Goal: Information Seeking & Learning: Check status

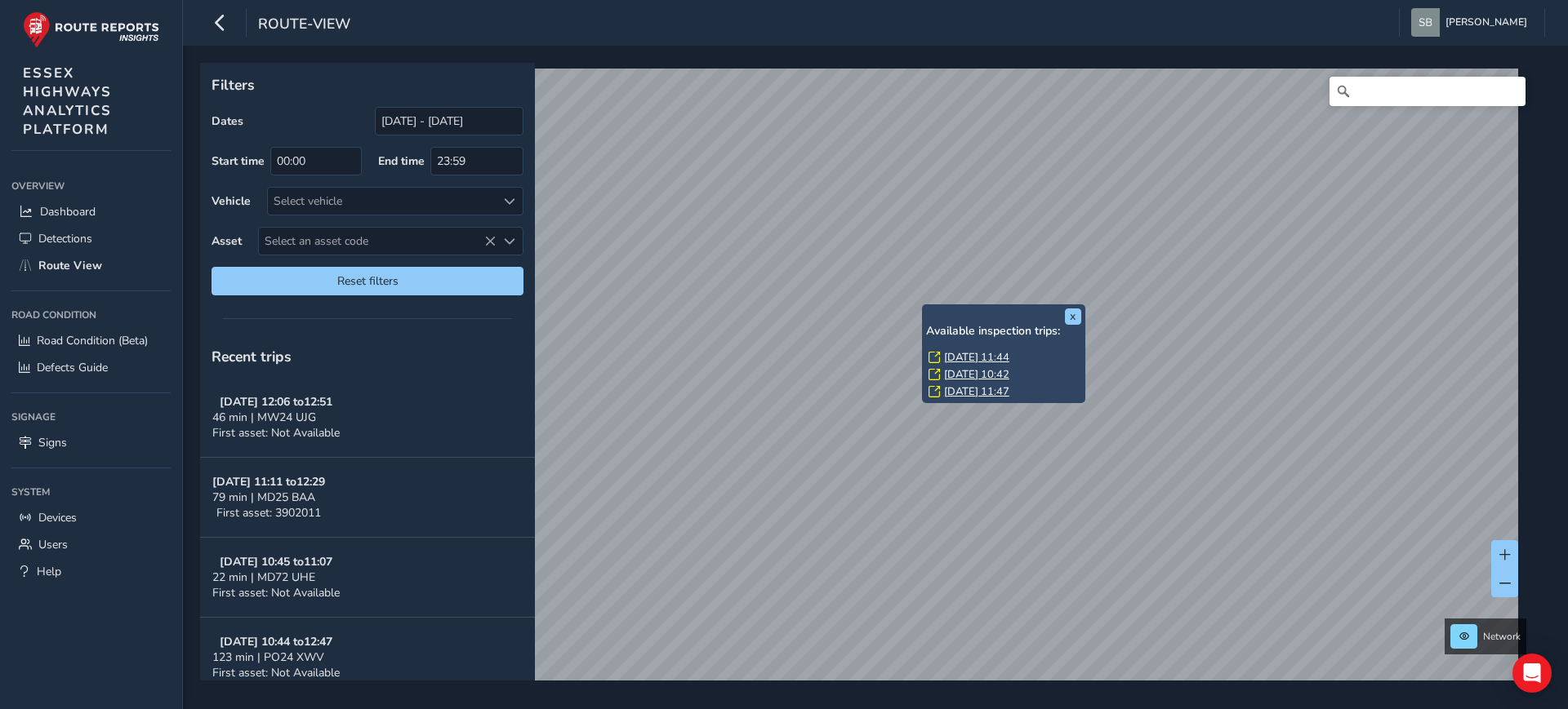
click at [990, 357] on link "[DATE] 11:44" at bounding box center [977, 357] width 66 height 15
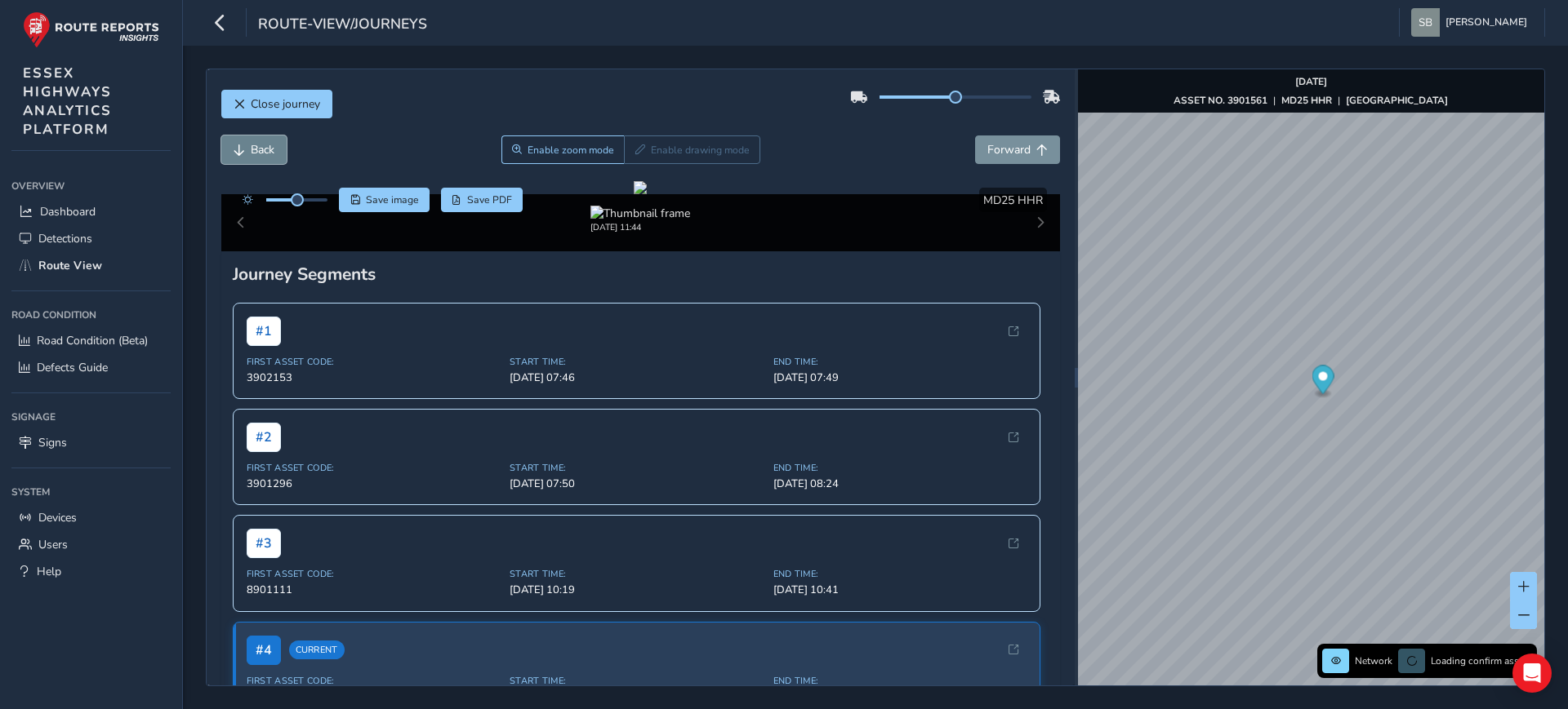
click at [261, 150] on span "Back" at bounding box center [262, 149] width 23 height 16
click at [261, 147] on span "Back" at bounding box center [262, 149] width 23 height 16
click at [261, 146] on span "Back" at bounding box center [262, 149] width 23 height 16
click at [260, 145] on span "Back" at bounding box center [262, 149] width 23 height 16
click at [260, 143] on span "Back" at bounding box center [262, 149] width 23 height 16
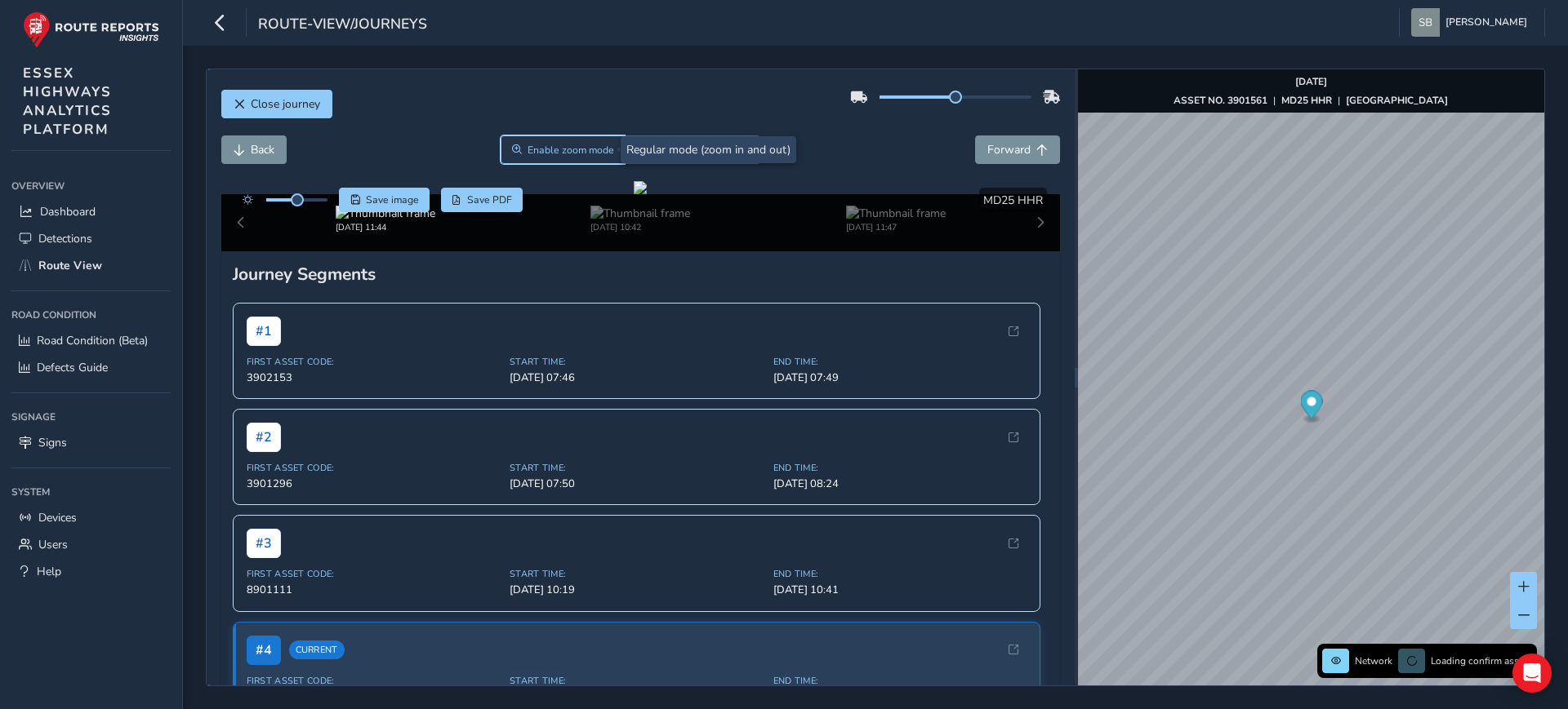
click at [527, 149] on span "Enable zoom mode" at bounding box center [571, 150] width 86 height 13
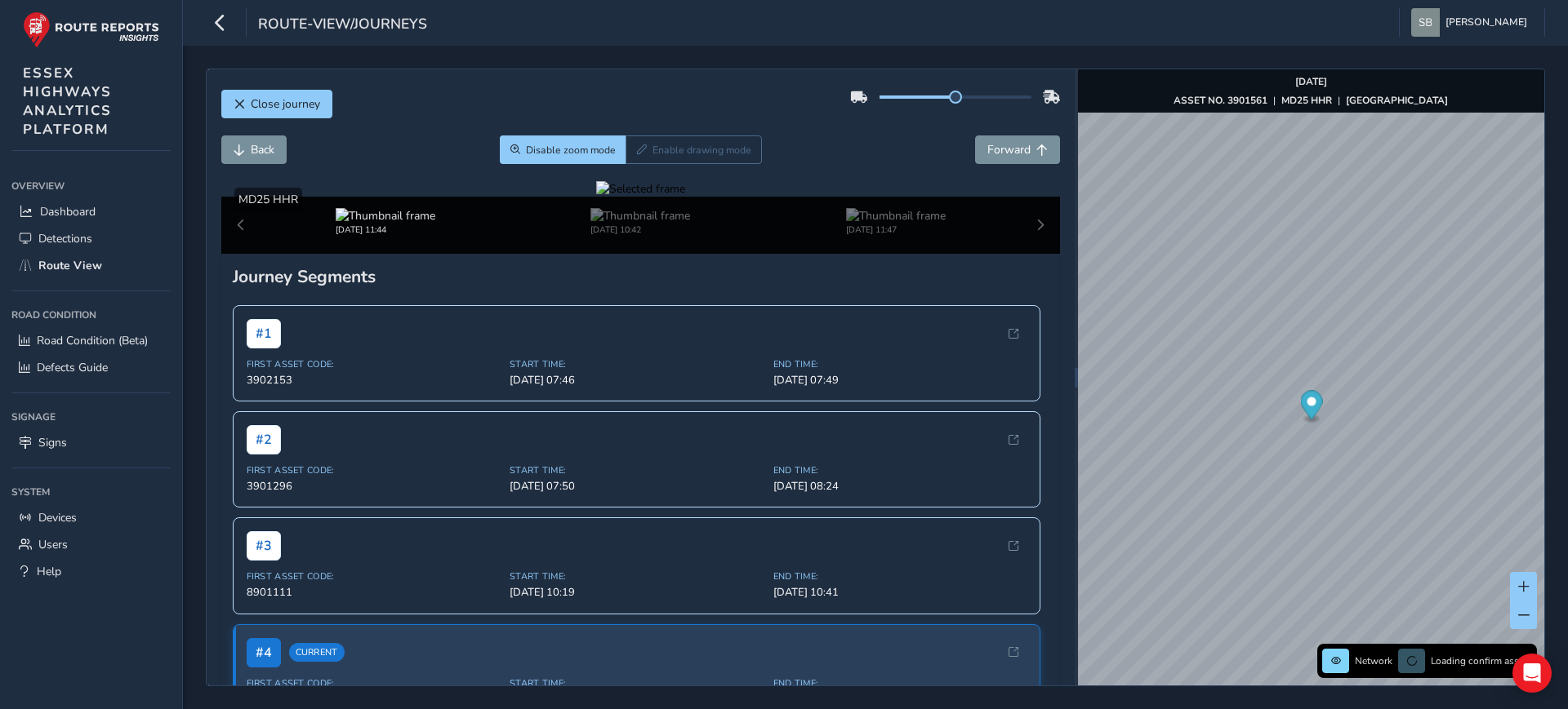
click at [685, 197] on div at bounding box center [640, 189] width 89 height 16
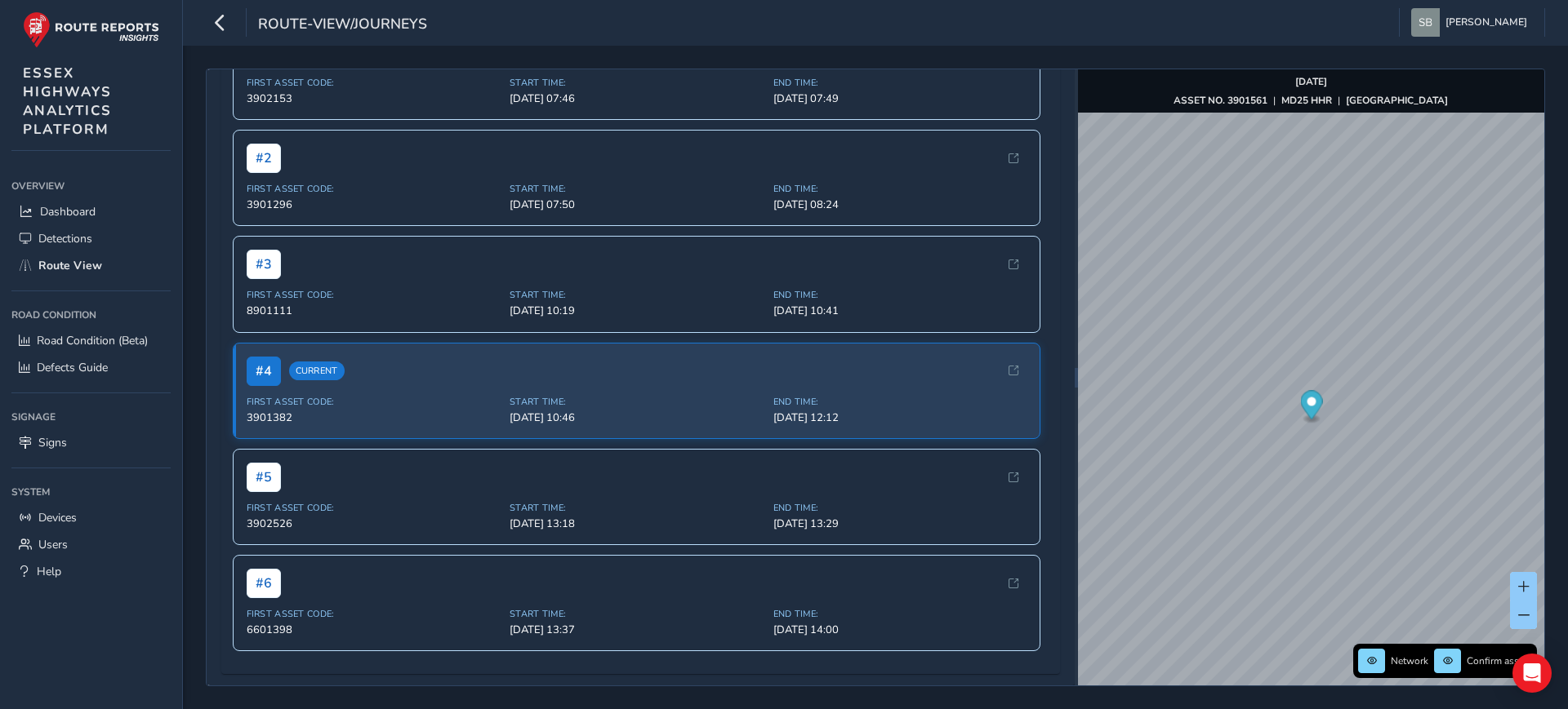
scroll to position [408, 0]
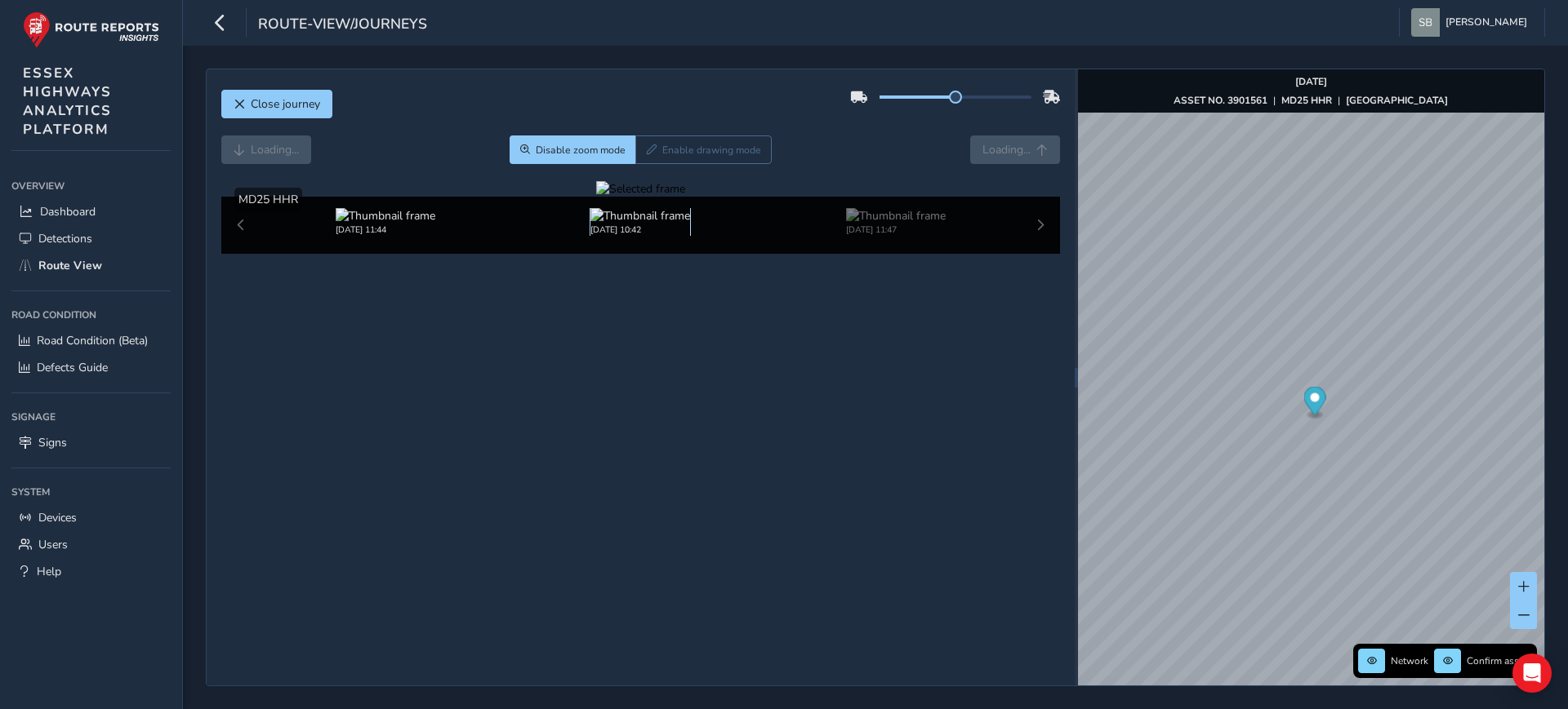
click at [601, 223] on img at bounding box center [640, 216] width 99 height 16
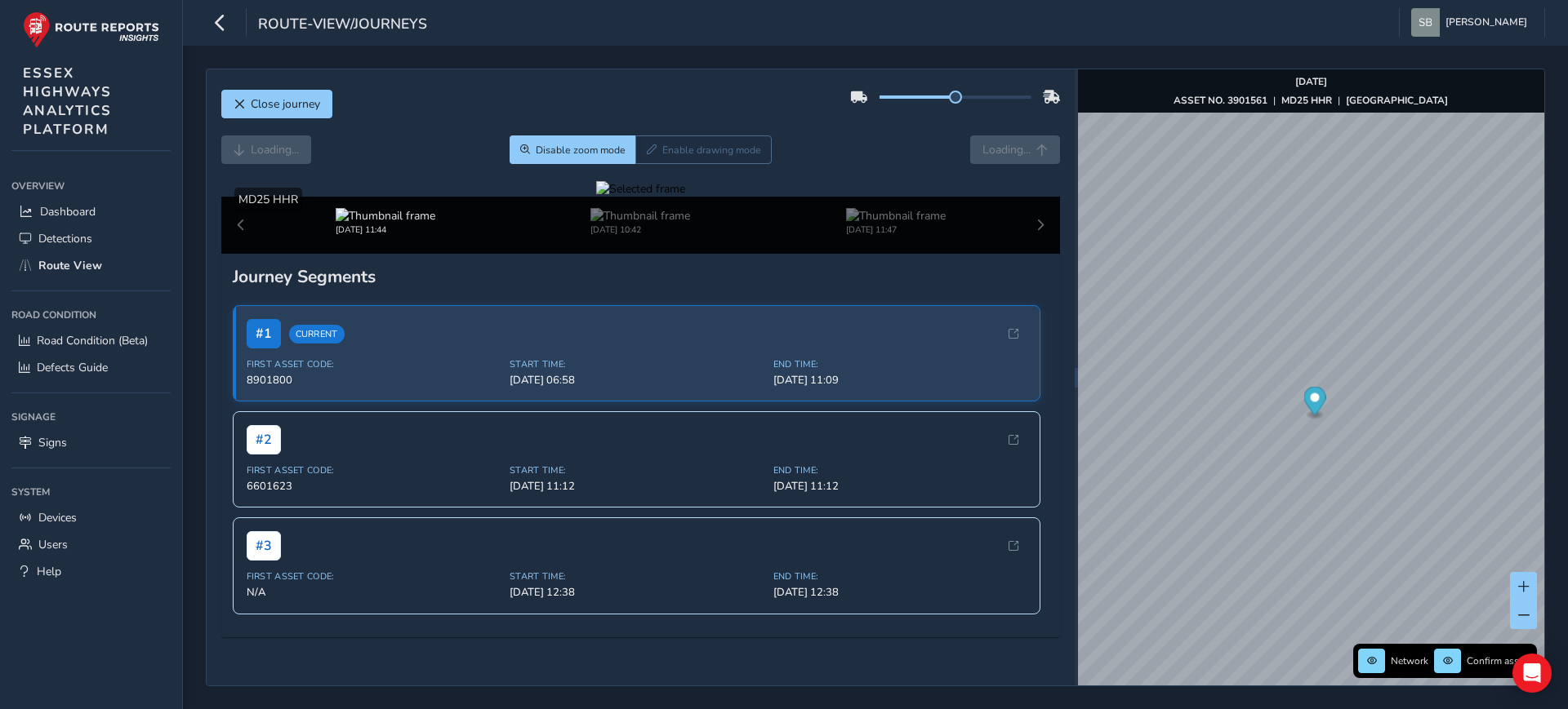
click at [673, 197] on div at bounding box center [640, 189] width 89 height 16
click at [673, 456] on img at bounding box center [934, 332] width 2352 height 1322
click at [670, 197] on div at bounding box center [640, 189] width 89 height 16
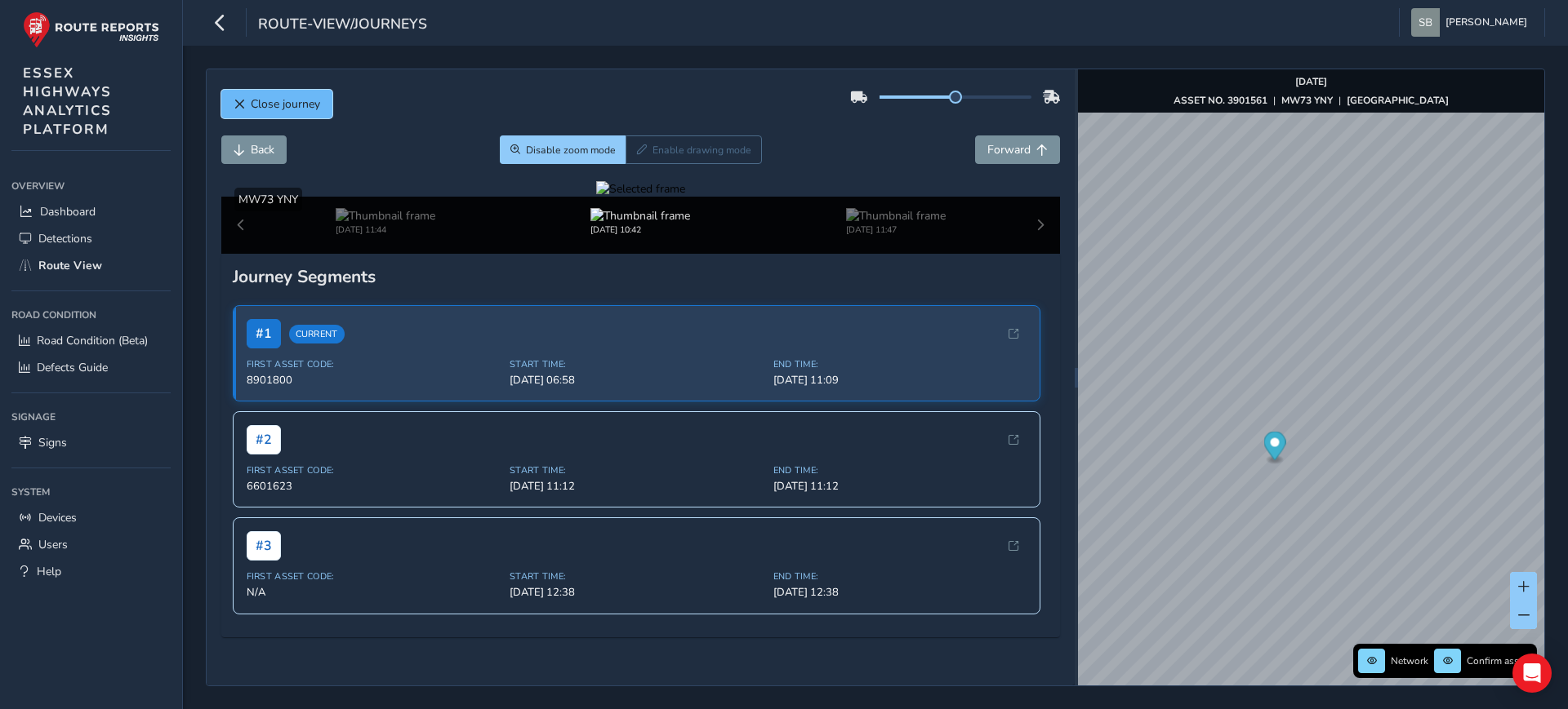
click at [268, 104] on span "Close journey" at bounding box center [285, 104] width 69 height 16
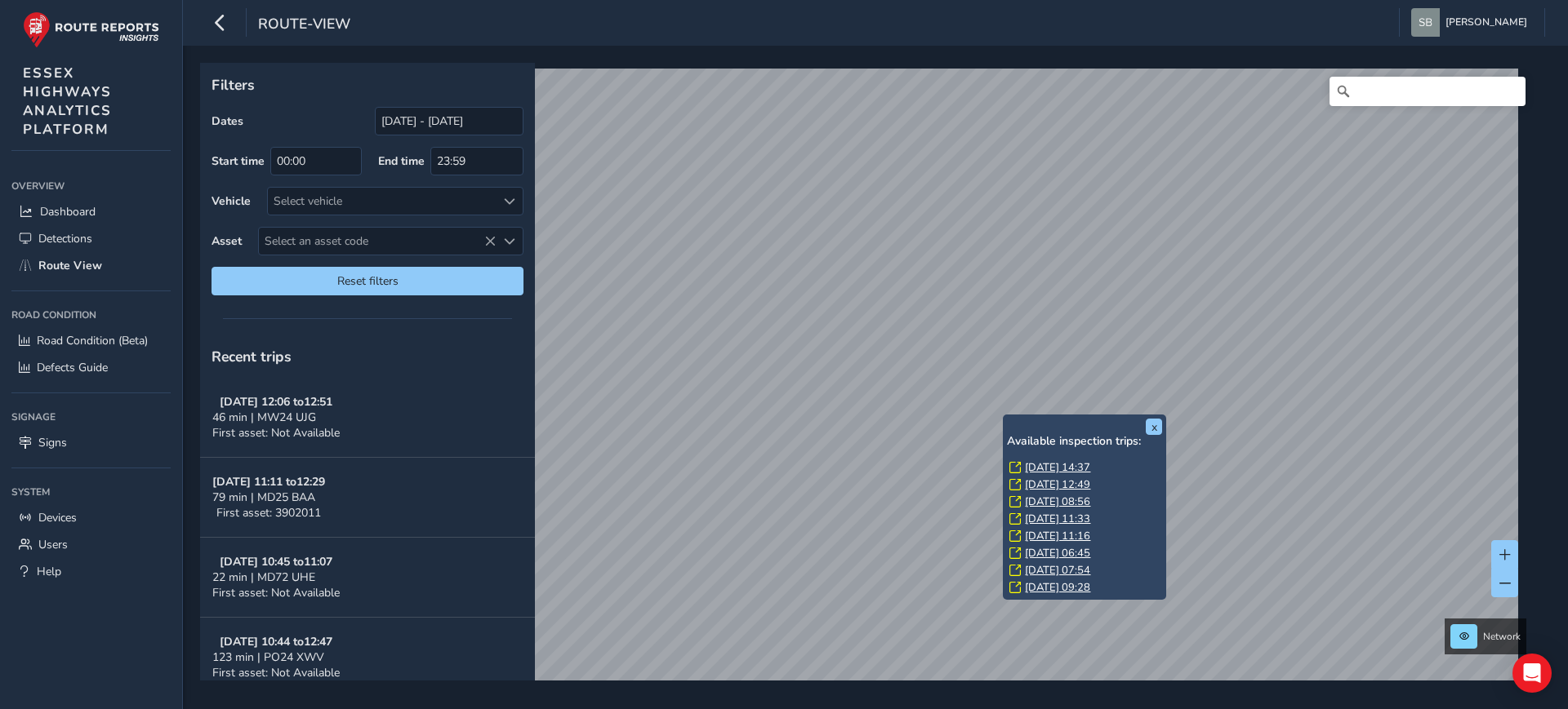
click at [1058, 467] on link "[DATE] 14:37" at bounding box center [1058, 468] width 66 height 15
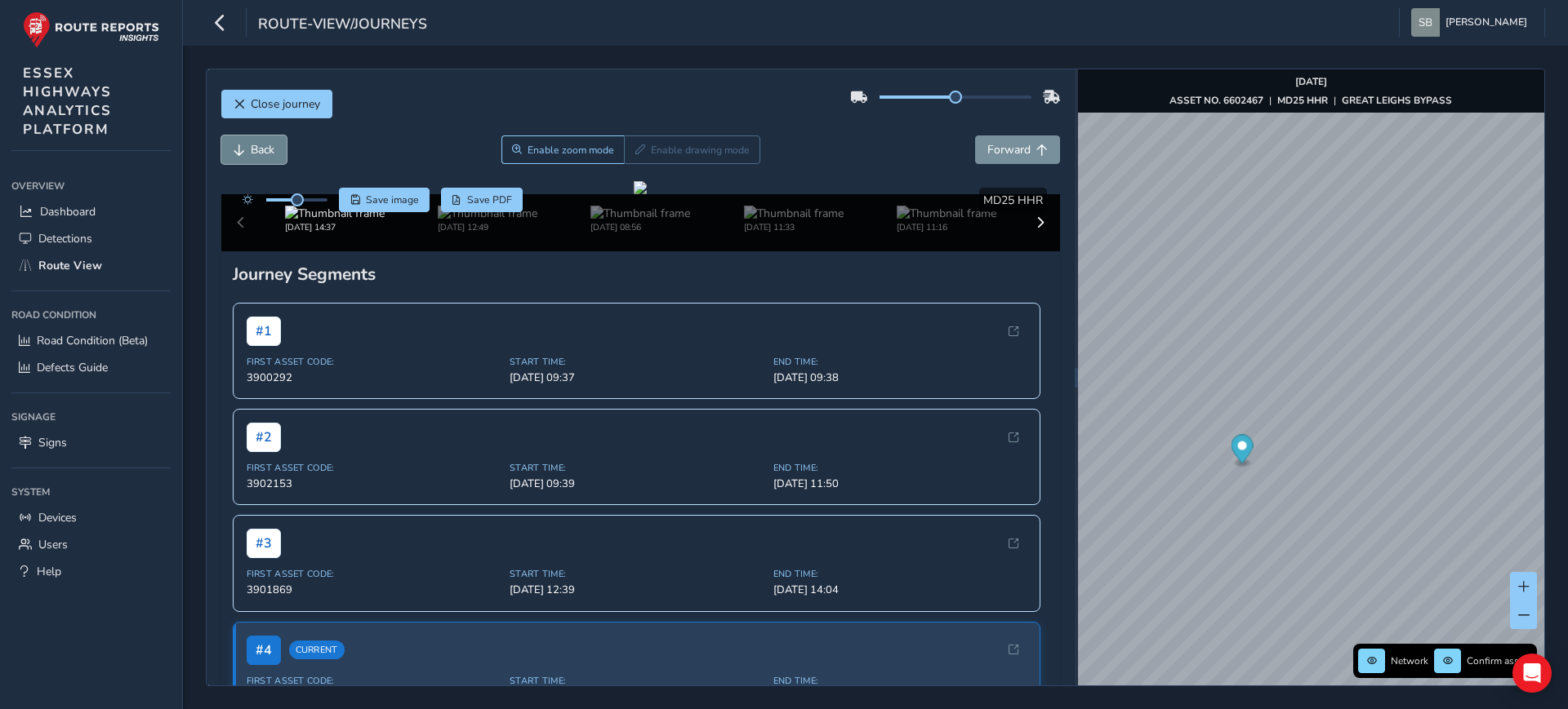
click at [266, 149] on span "Back" at bounding box center [262, 149] width 23 height 16
click at [266, 148] on span "Back" at bounding box center [262, 149] width 23 height 16
click at [1036, 150] on span "Forward" at bounding box center [1042, 150] width 11 height 11
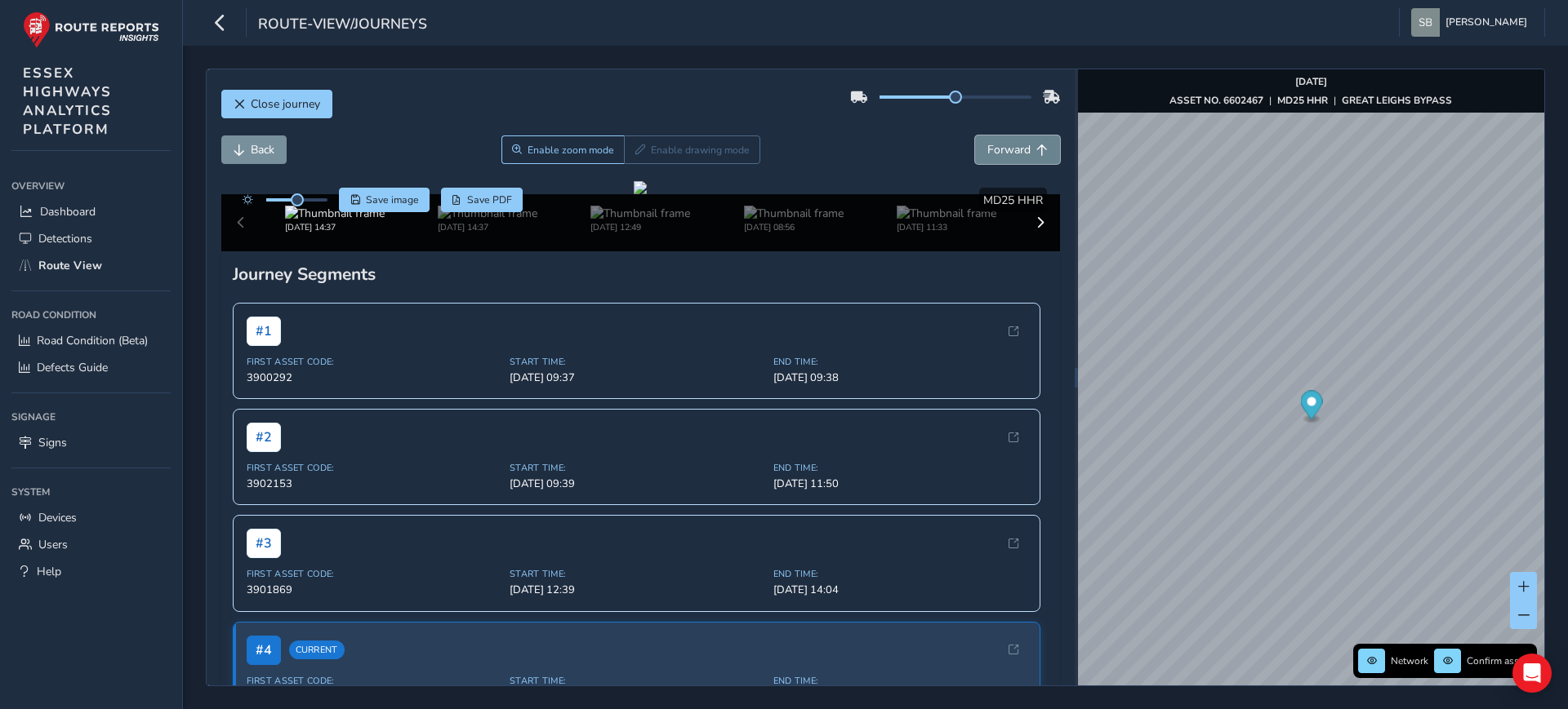
click at [1036, 150] on span "Forward" at bounding box center [1042, 150] width 11 height 11
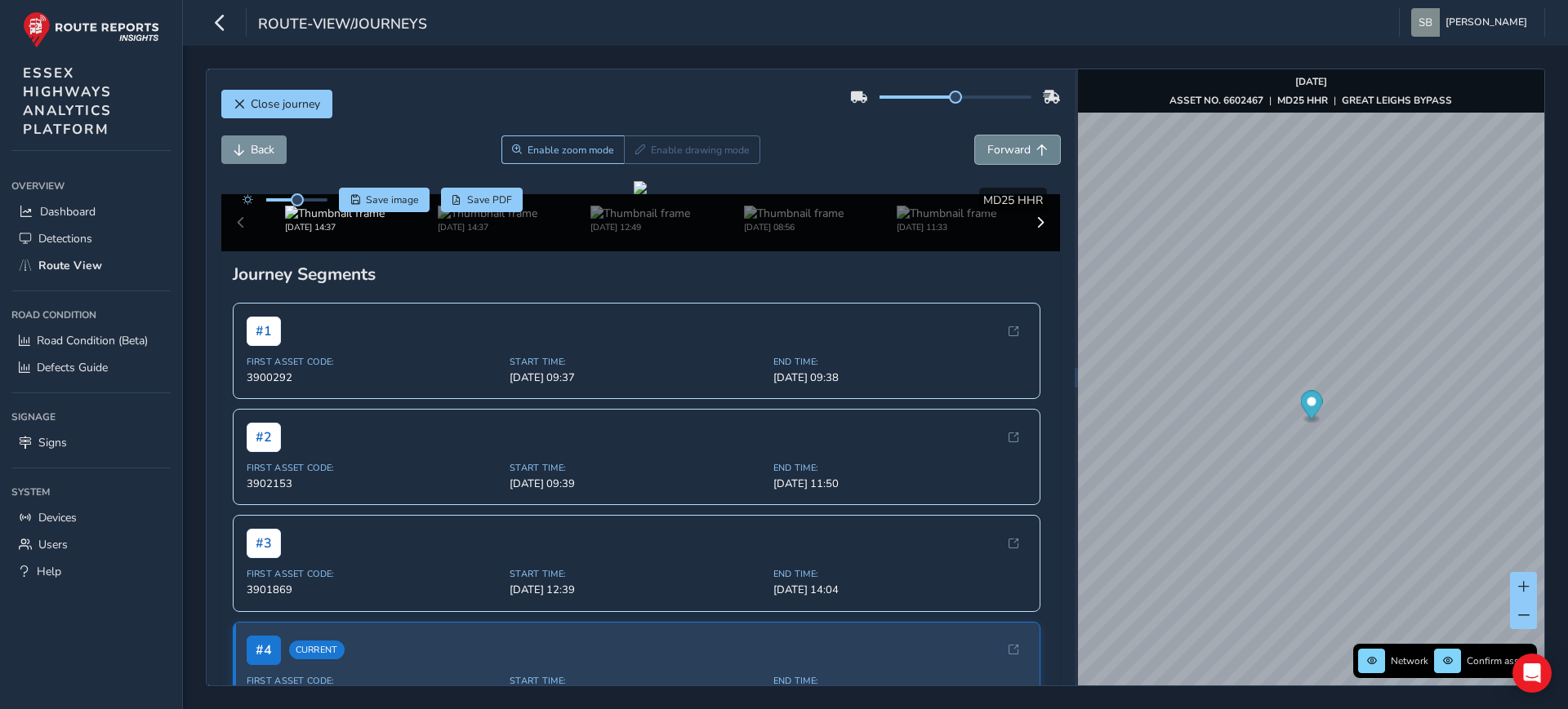
click at [1036, 150] on span "Forward" at bounding box center [1042, 150] width 11 height 11
click at [252, 149] on span "Back" at bounding box center [262, 149] width 23 height 16
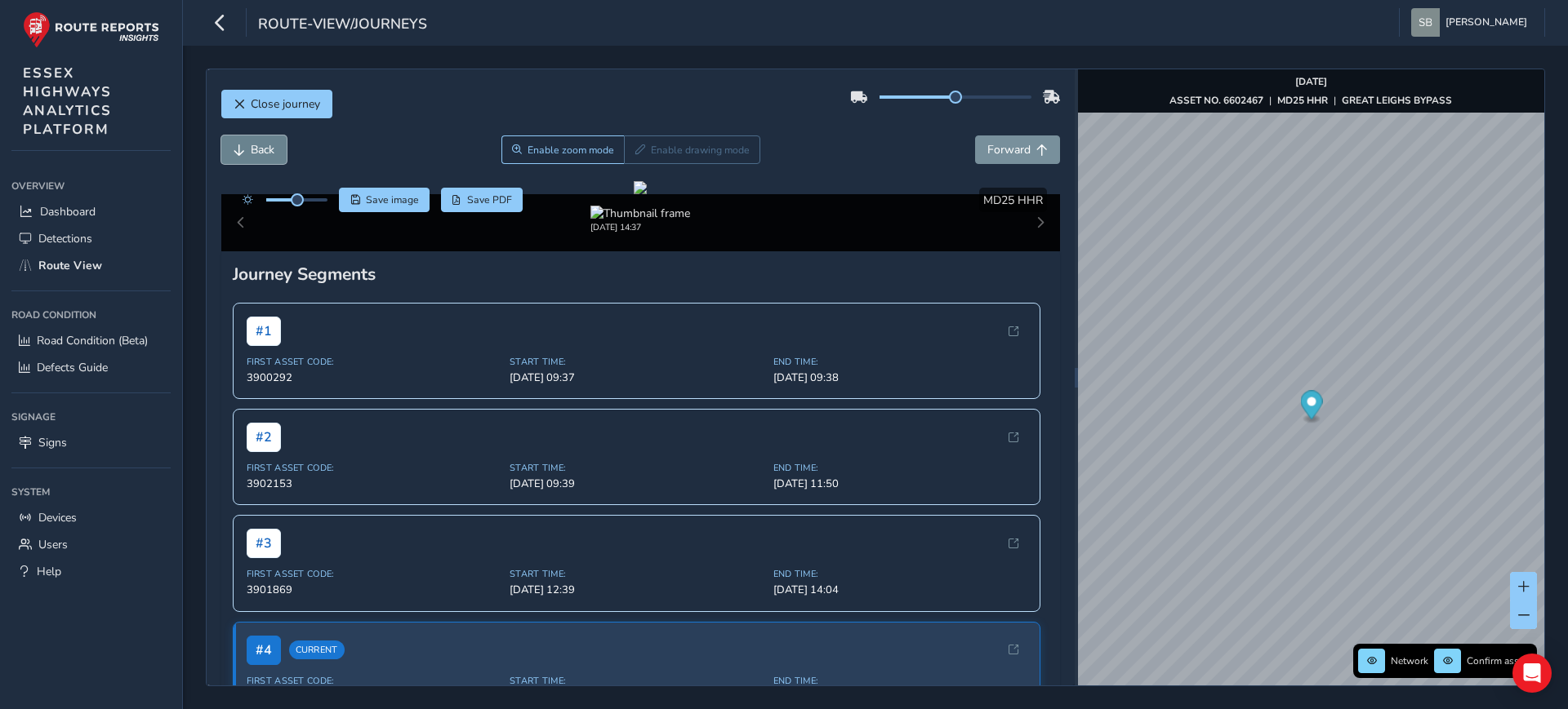
click at [252, 149] on span "Back" at bounding box center [262, 149] width 23 height 16
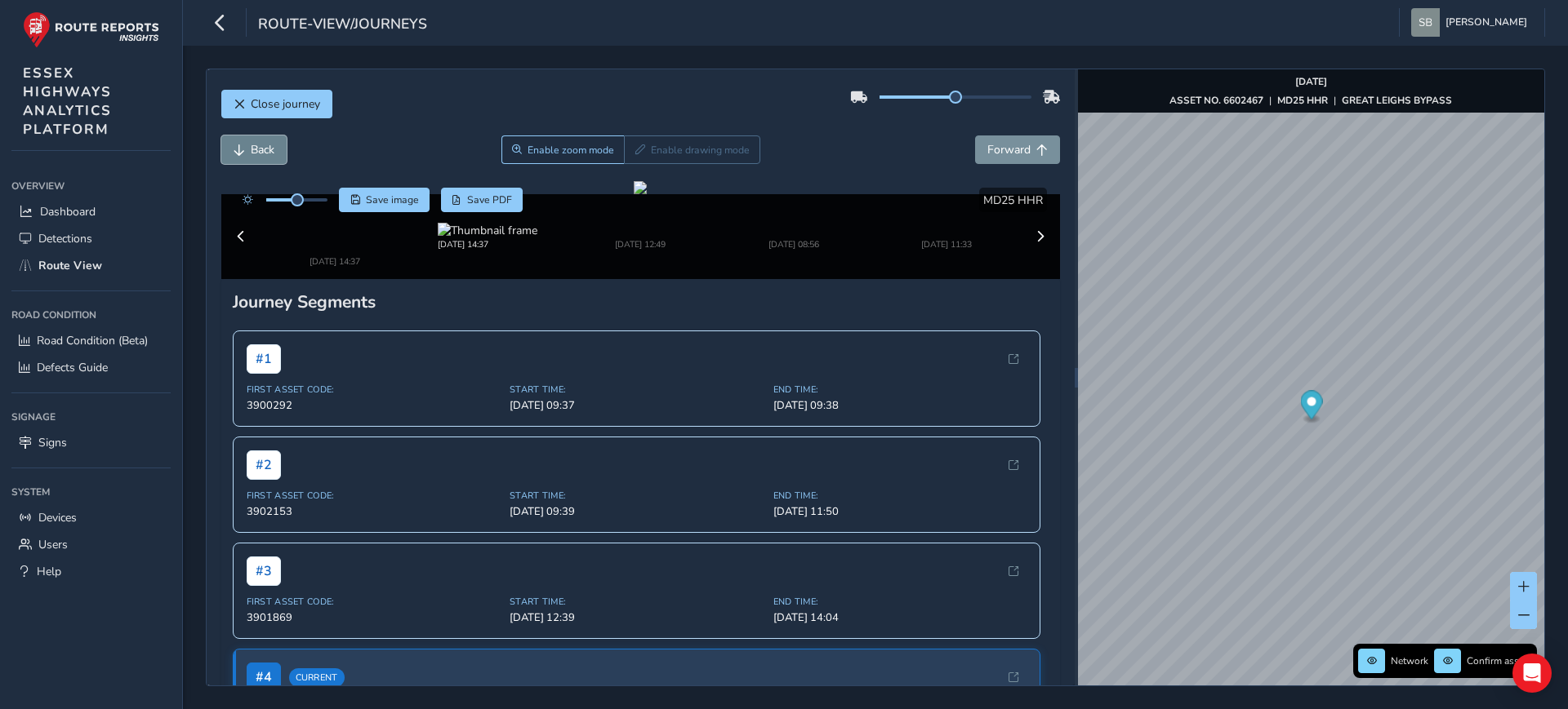
click at [252, 149] on span "Back" at bounding box center [262, 149] width 23 height 16
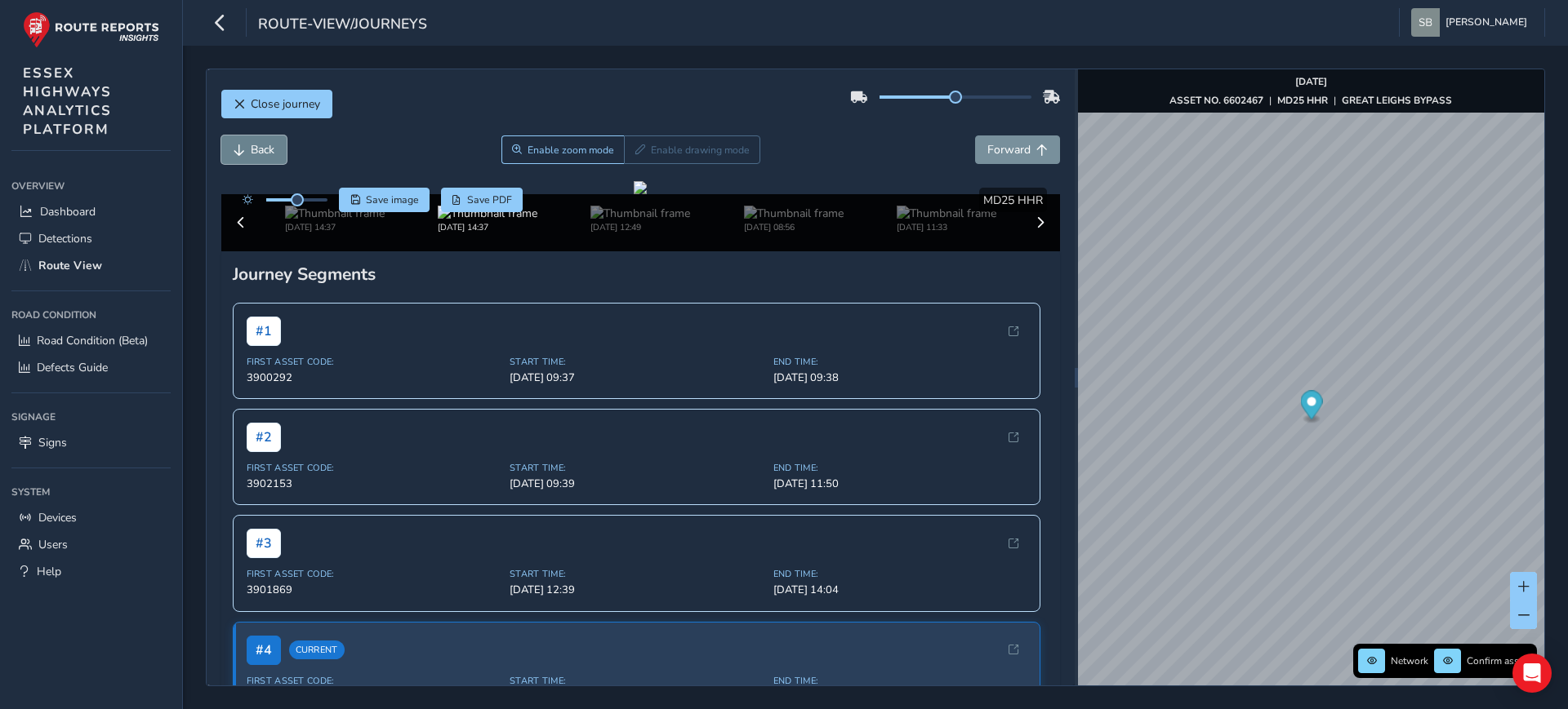
click at [252, 149] on span "Back" at bounding box center [262, 149] width 23 height 16
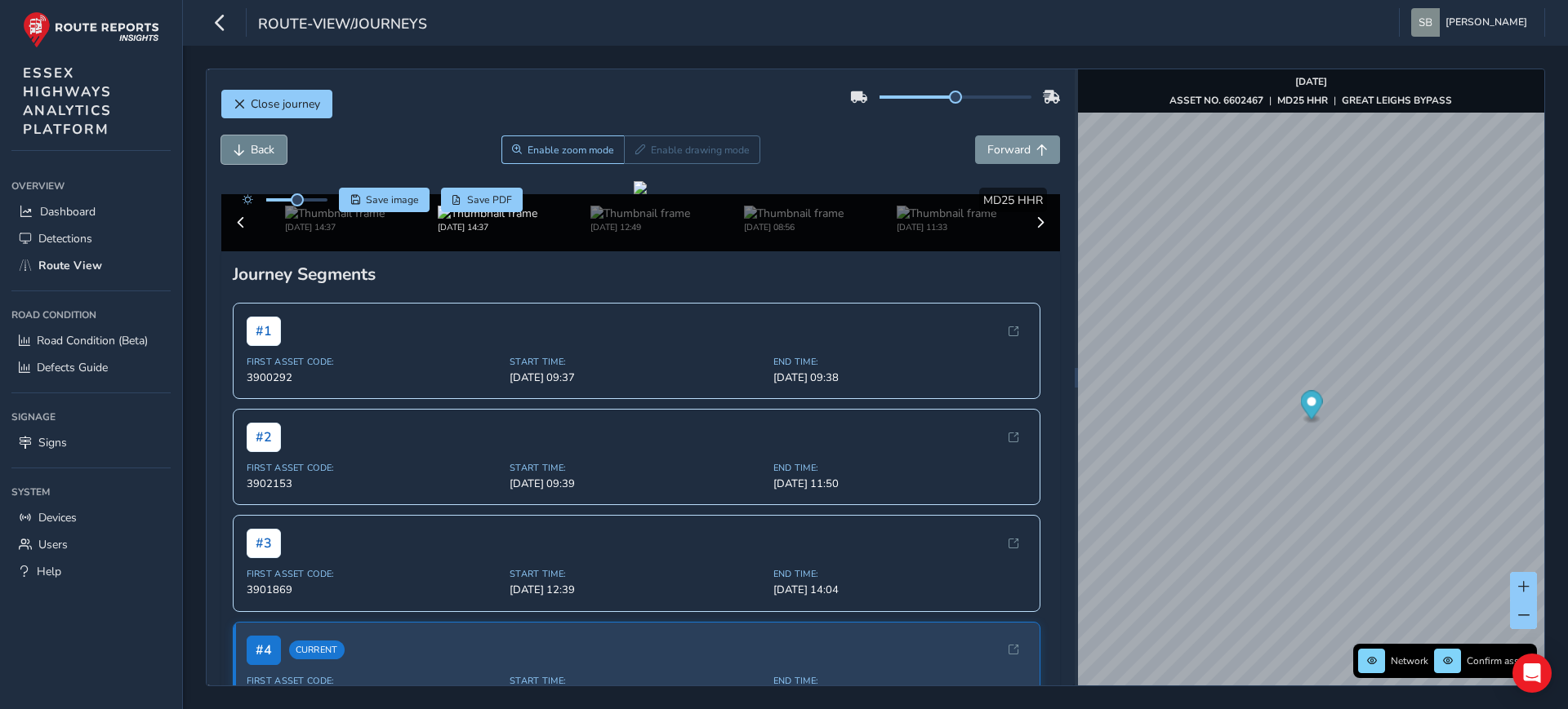
click at [252, 149] on span "Back" at bounding box center [262, 149] width 23 height 16
click at [263, 102] on span "Close journey" at bounding box center [285, 104] width 69 height 16
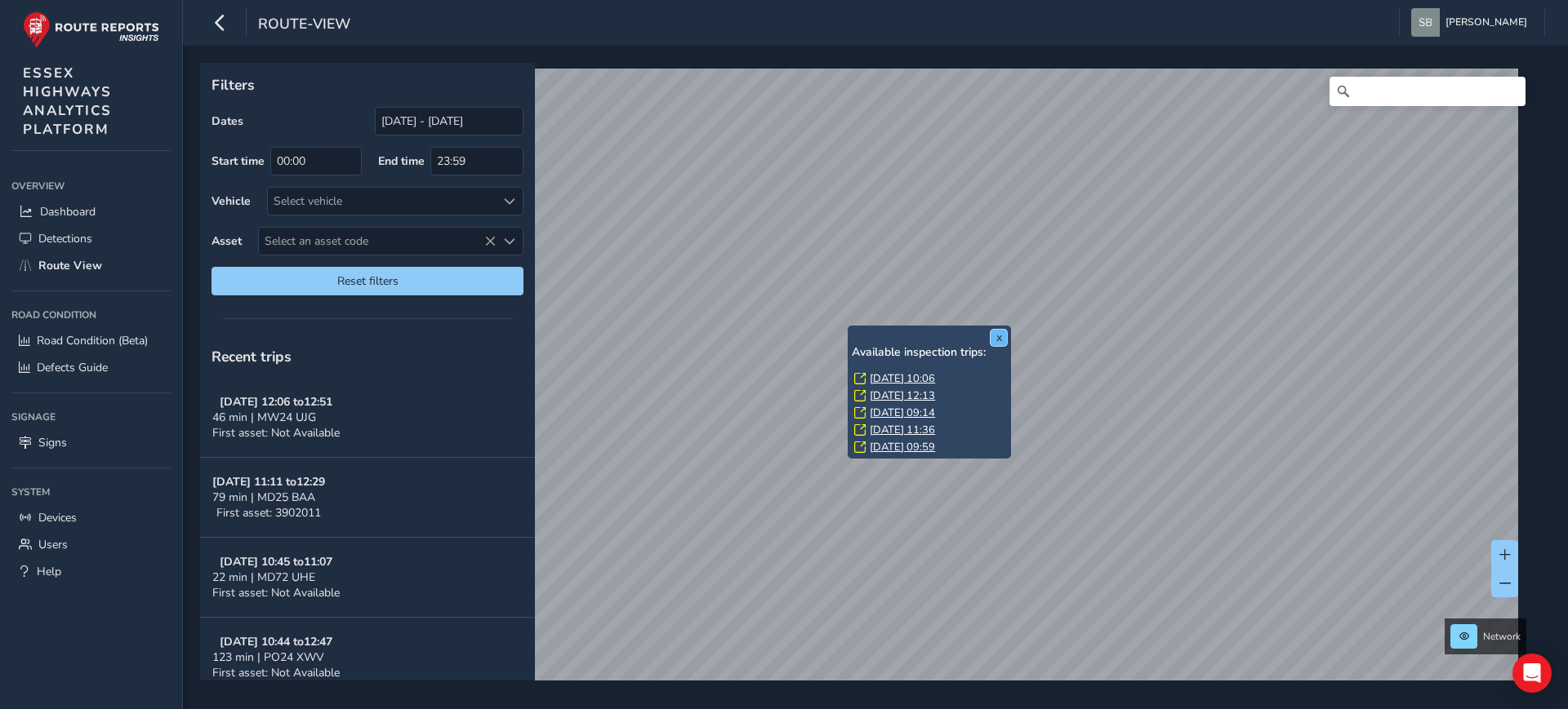
click at [1000, 335] on button "x" at bounding box center [998, 338] width 16 height 16
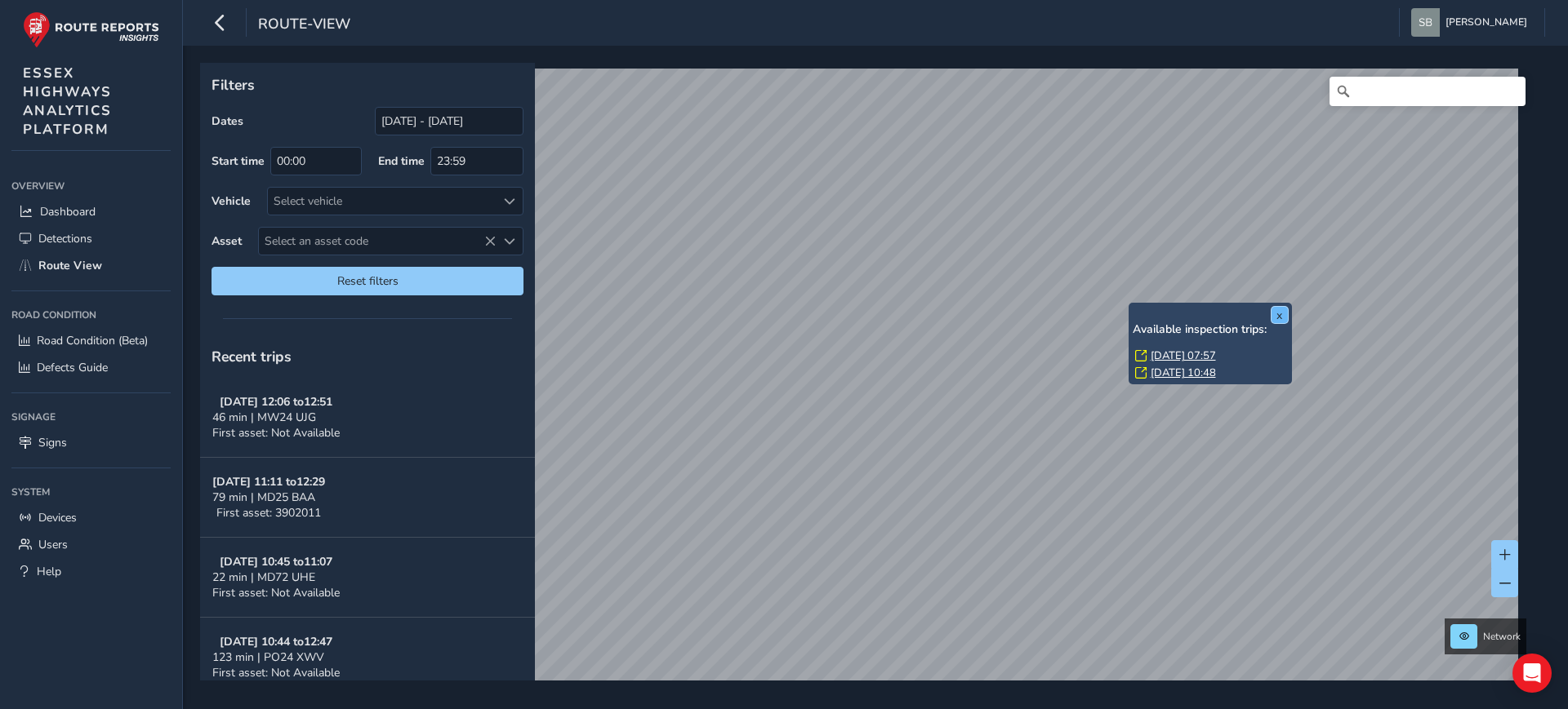
click at [1282, 314] on button "x" at bounding box center [1279, 314] width 16 height 16
click at [1283, 317] on button "x" at bounding box center [1286, 314] width 16 height 16
